Goal: Check status: Check status

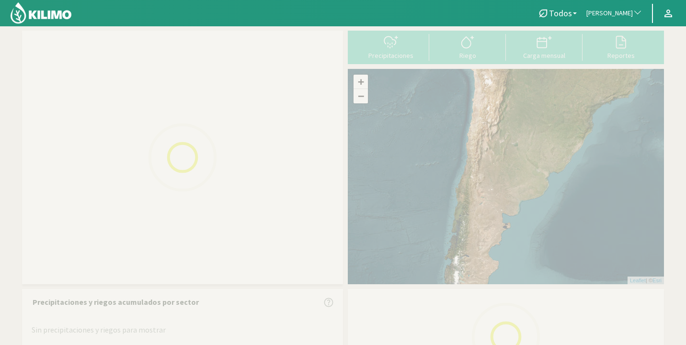
click at [622, 20] on button "[PERSON_NAME]" at bounding box center [615, 13] width 66 height 21
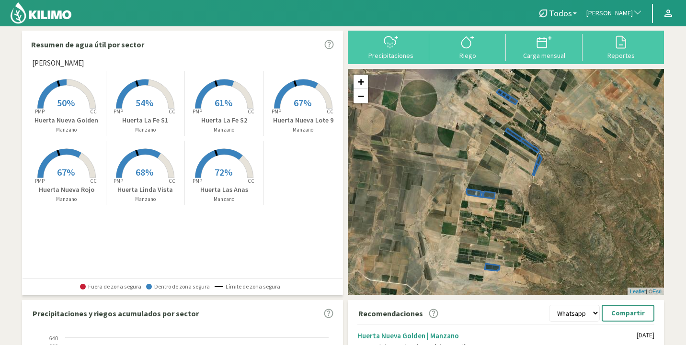
click at [622, 20] on button "[PERSON_NAME]" at bounding box center [615, 13] width 66 height 21
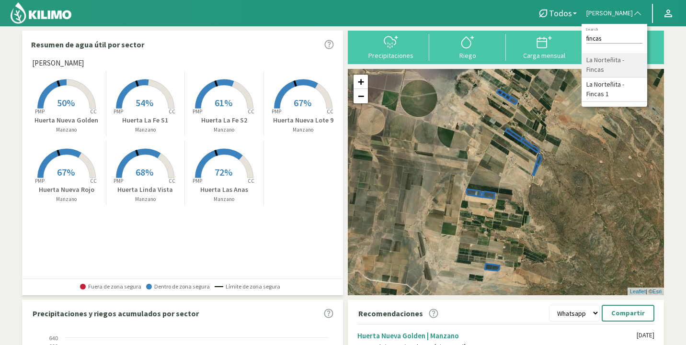
type input "fincas"
click at [628, 58] on li "La Norteñita - Fincas" at bounding box center [615, 65] width 66 height 24
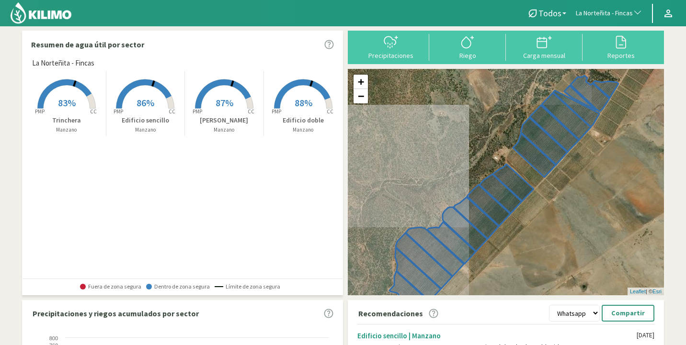
click at [314, 104] on rect at bounding box center [303, 109] width 77 height 77
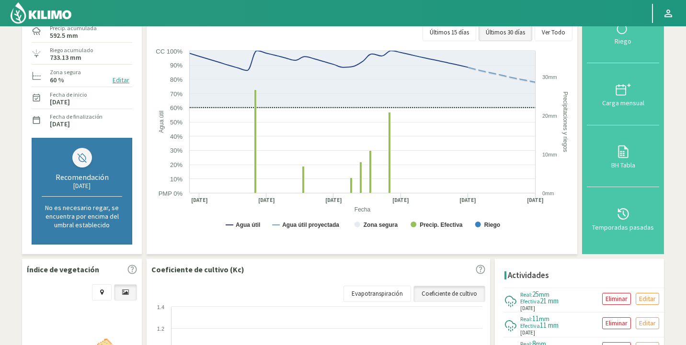
scroll to position [91, 0]
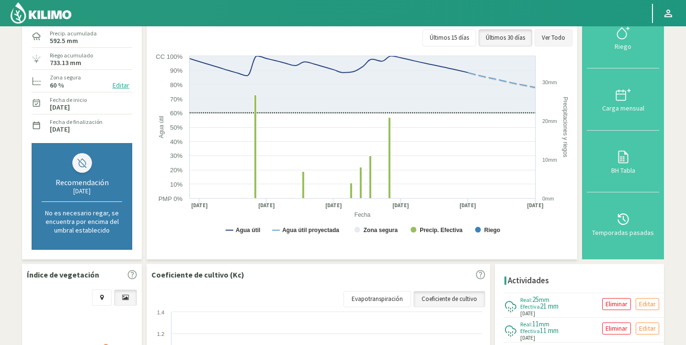
click at [547, 42] on button "Ver Todo" at bounding box center [554, 37] width 38 height 17
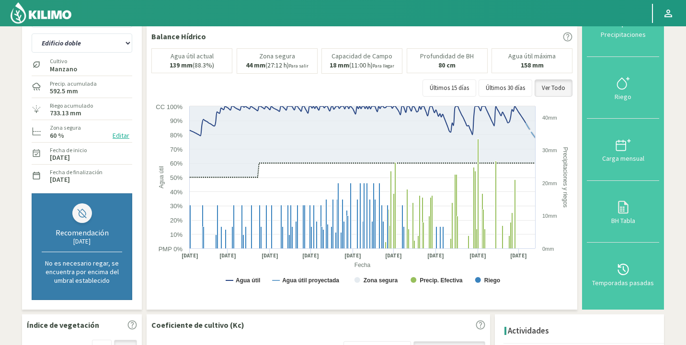
scroll to position [41, 0]
click at [91, 46] on select "Edificio doble Edificio sencillo [PERSON_NAME]" at bounding box center [82, 43] width 101 height 19
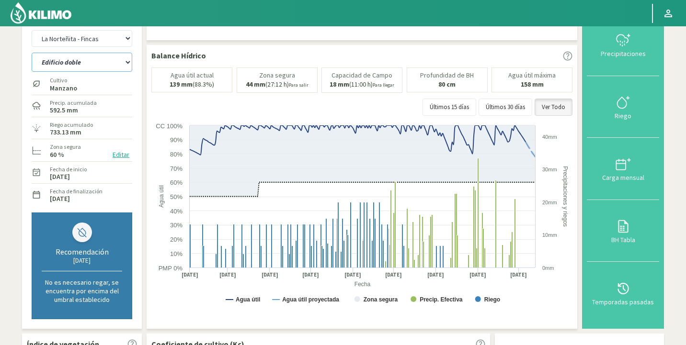
scroll to position [0, 0]
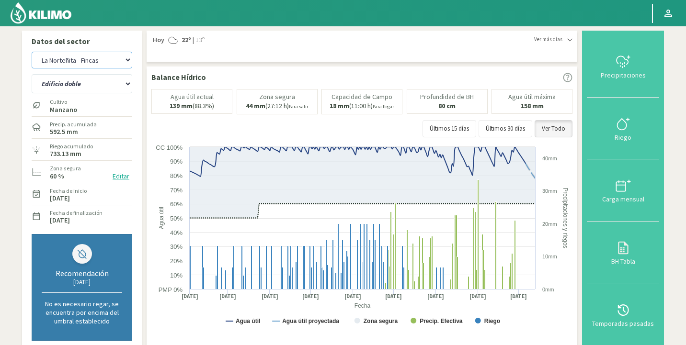
click at [106, 55] on select "Agr. Huertos de Chocalan Agrícola Bakia Agrícola [GEOGRAPHIC_DATA] - IC Agrícol…" at bounding box center [82, 60] width 101 height 17
click at [32, 52] on select "Agr. Huertos de Chocalan Agrícola Bakia Agrícola [GEOGRAPHIC_DATA] - IC Agrícol…" at bounding box center [82, 60] width 101 height 17
select select "440: Object"
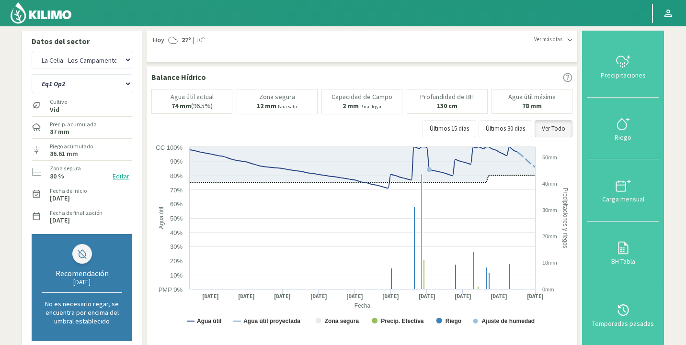
click at [471, 19] on div at bounding box center [320, 13] width 640 height 26
click at [104, 82] on select "Eq1 Op2 Eq2 Op1" at bounding box center [82, 83] width 101 height 19
click at [32, 74] on select "Eq1 Op2 Eq2 Op1" at bounding box center [82, 83] width 101 height 19
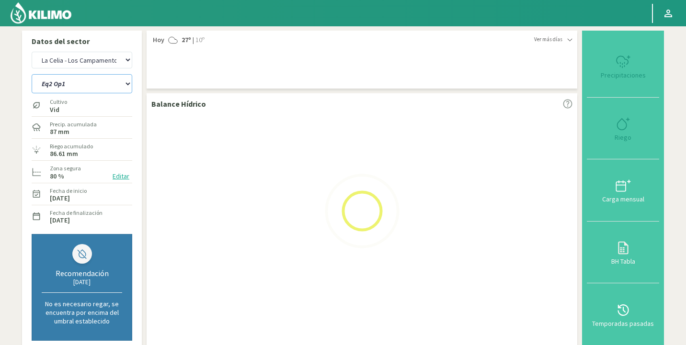
select select "4: Object"
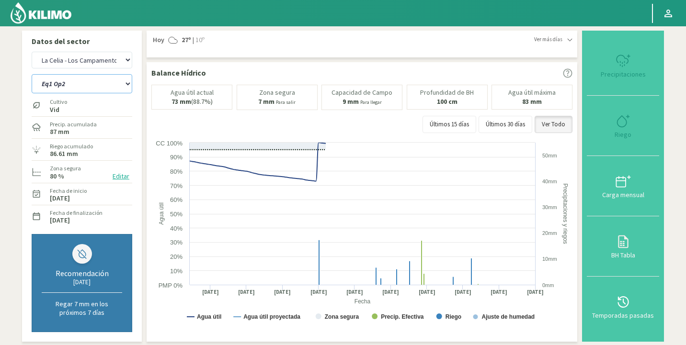
select select "734: Object"
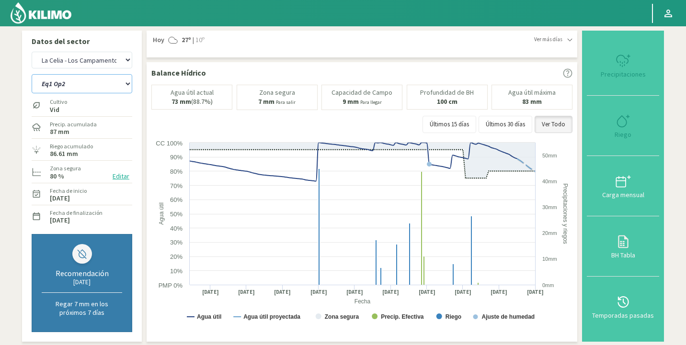
select select "7: Object"
